Goal: Information Seeking & Learning: Find specific page/section

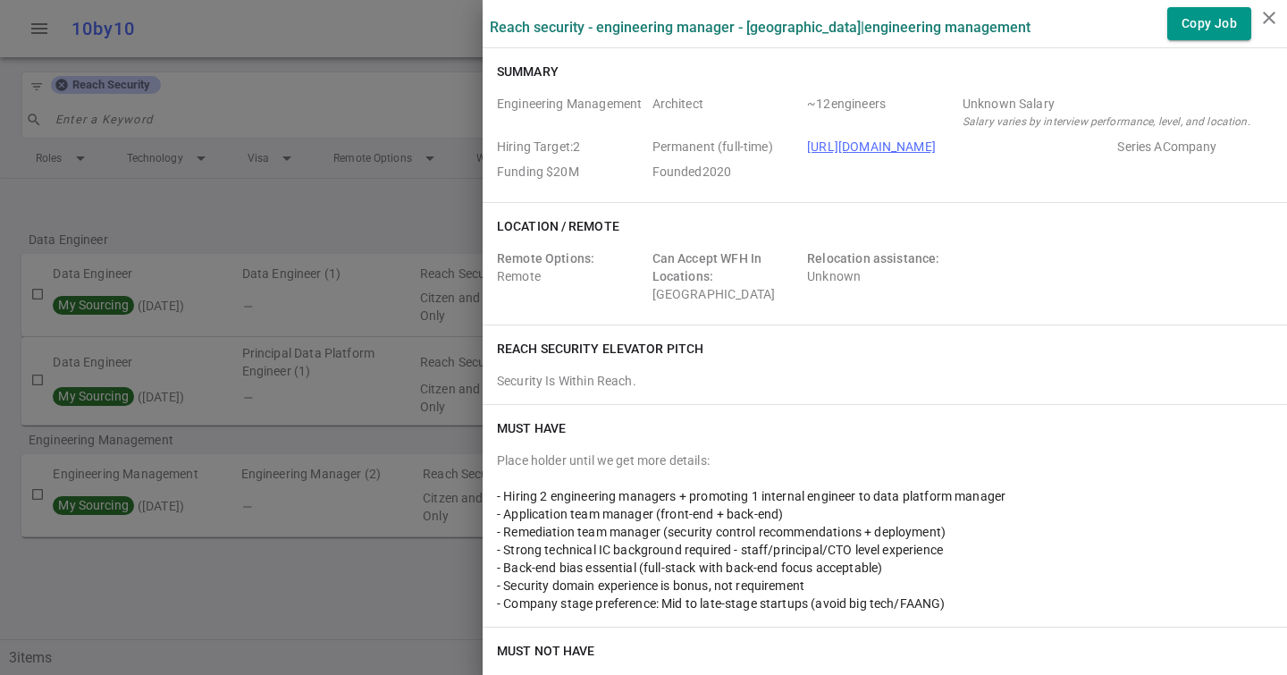
click at [276, 248] on div at bounding box center [643, 337] width 1287 height 675
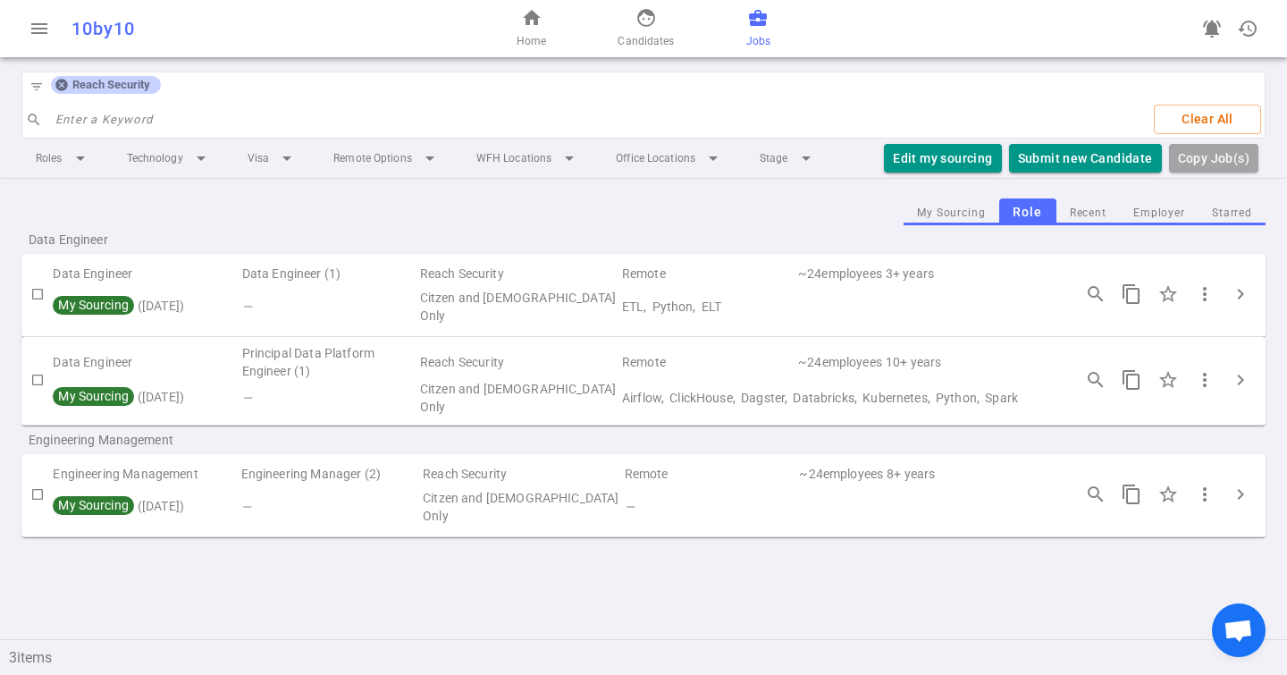
click at [57, 97] on div "filter_list Reach Security" at bounding box center [92, 86] width 140 height 29
click at [62, 95] on div "filter_list Reach Security" at bounding box center [92, 86] width 140 height 29
click at [62, 94] on div "filter_list Reach Security" at bounding box center [92, 86] width 140 height 29
click at [66, 86] on icon at bounding box center [61, 86] width 12 height 12
click at [62, 105] on input "search" at bounding box center [597, 119] width 1085 height 29
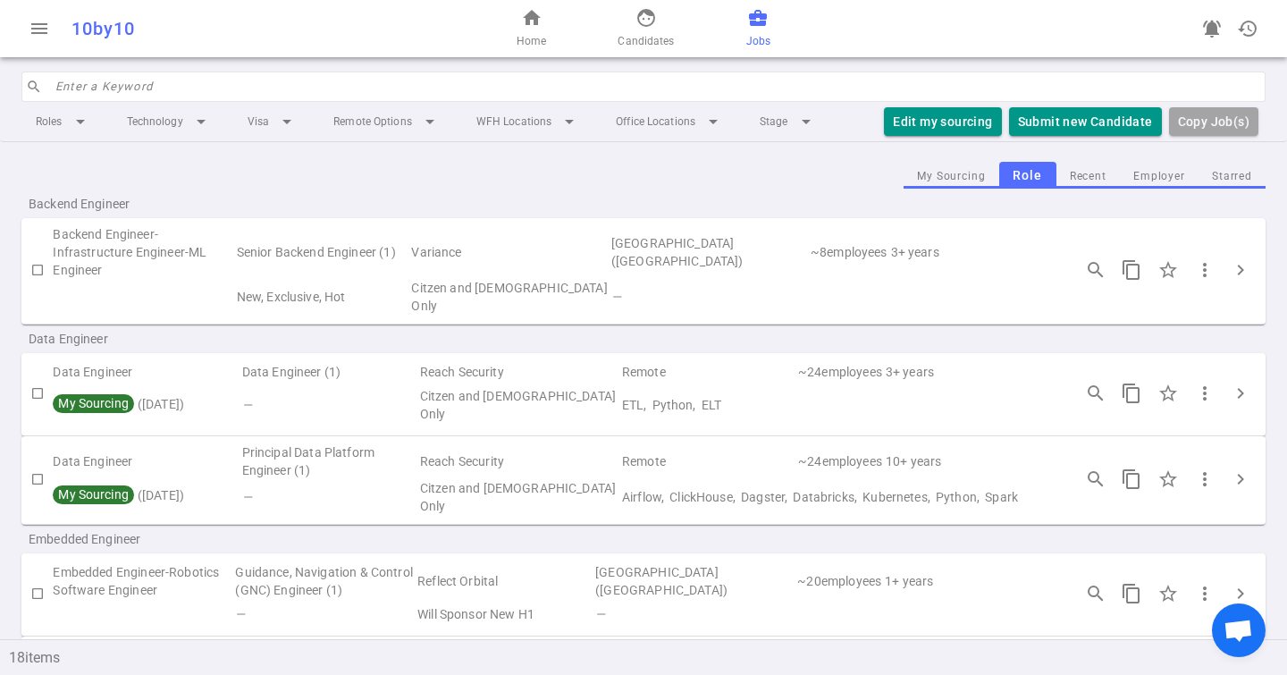
click at [67, 91] on input "search" at bounding box center [654, 86] width 1199 height 29
type input "b"
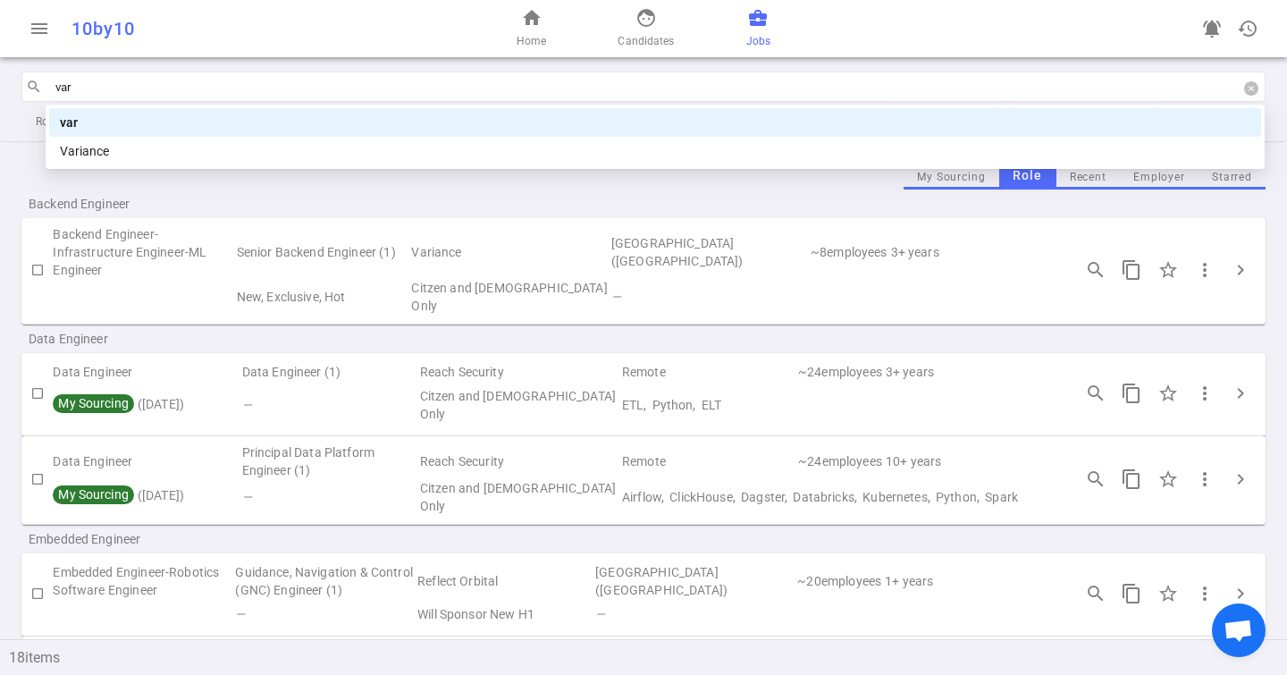
type input "vari"
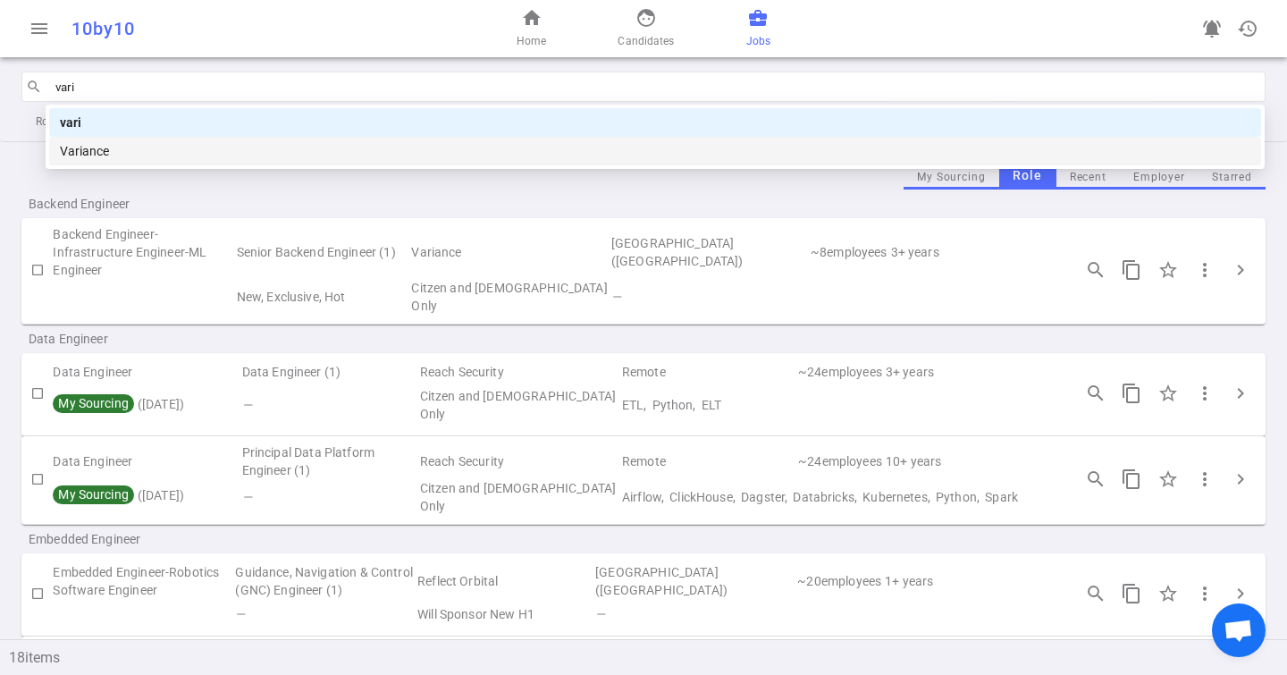
click at [146, 150] on div "Variance" at bounding box center [655, 151] width 1190 height 20
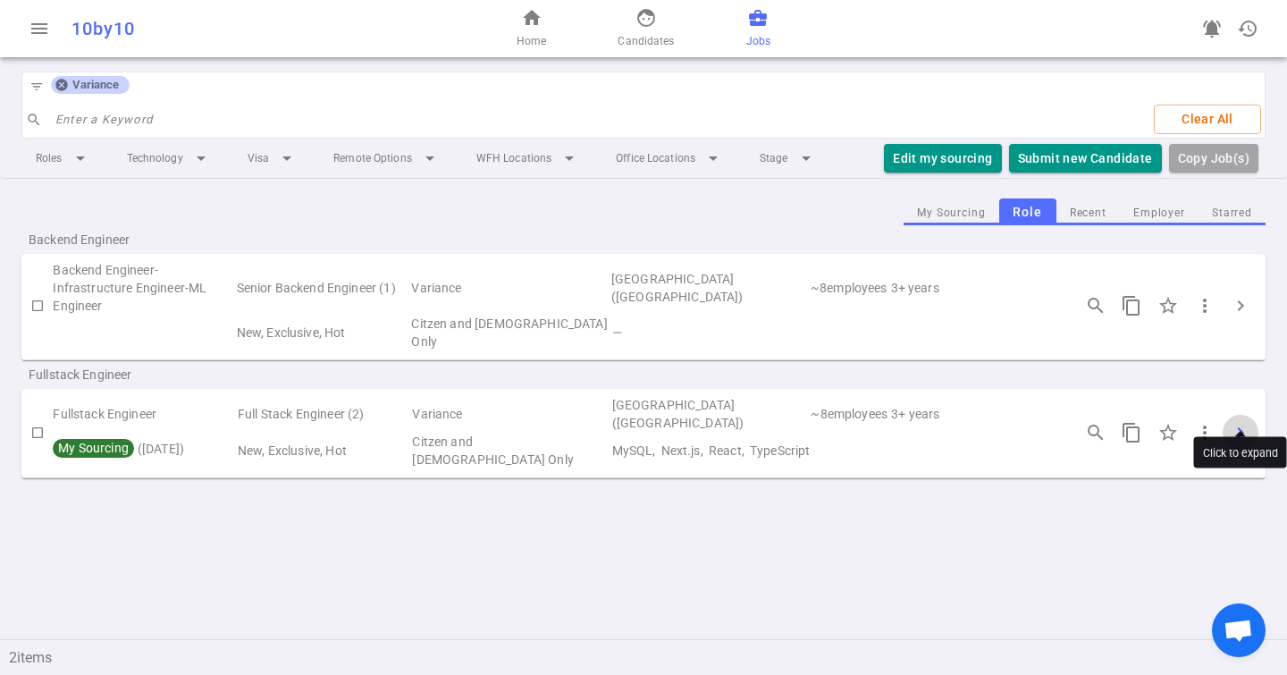
click at [1238, 422] on span "chevron_right" at bounding box center [1239, 432] width 21 height 21
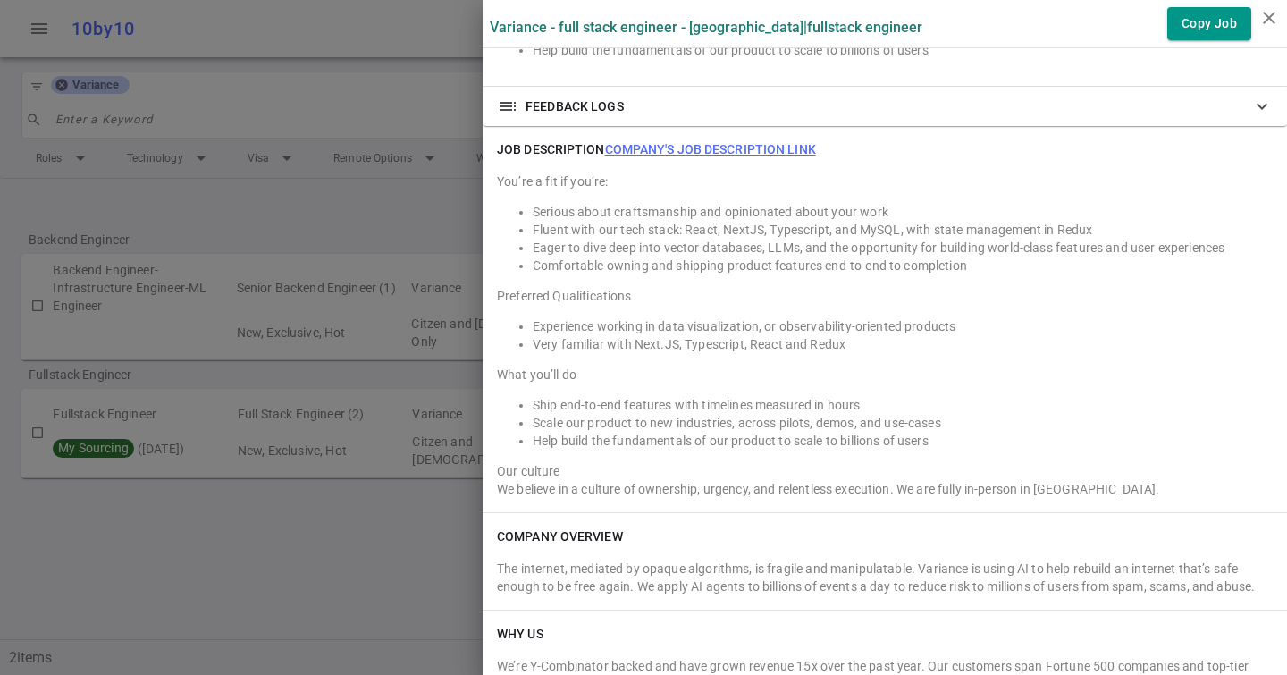
scroll to position [1045, 0]
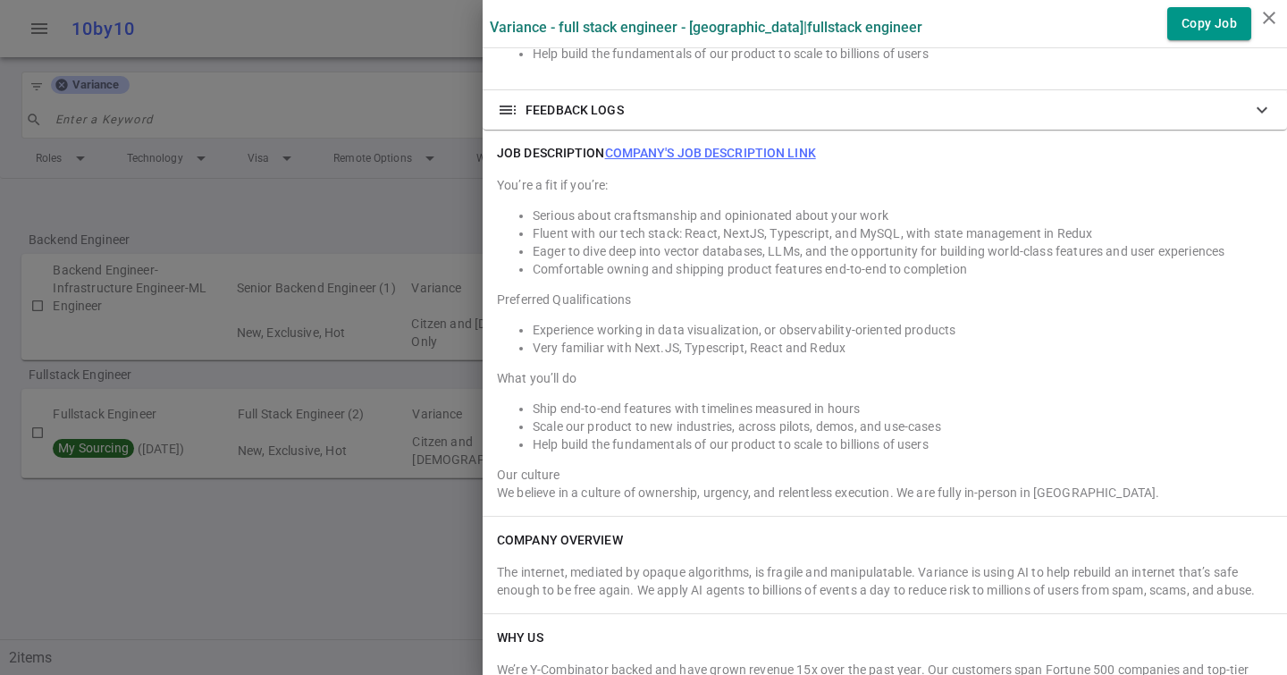
click at [641, 152] on link "Company's job description link" at bounding box center [710, 153] width 211 height 14
